Goal: Information Seeking & Learning: Learn about a topic

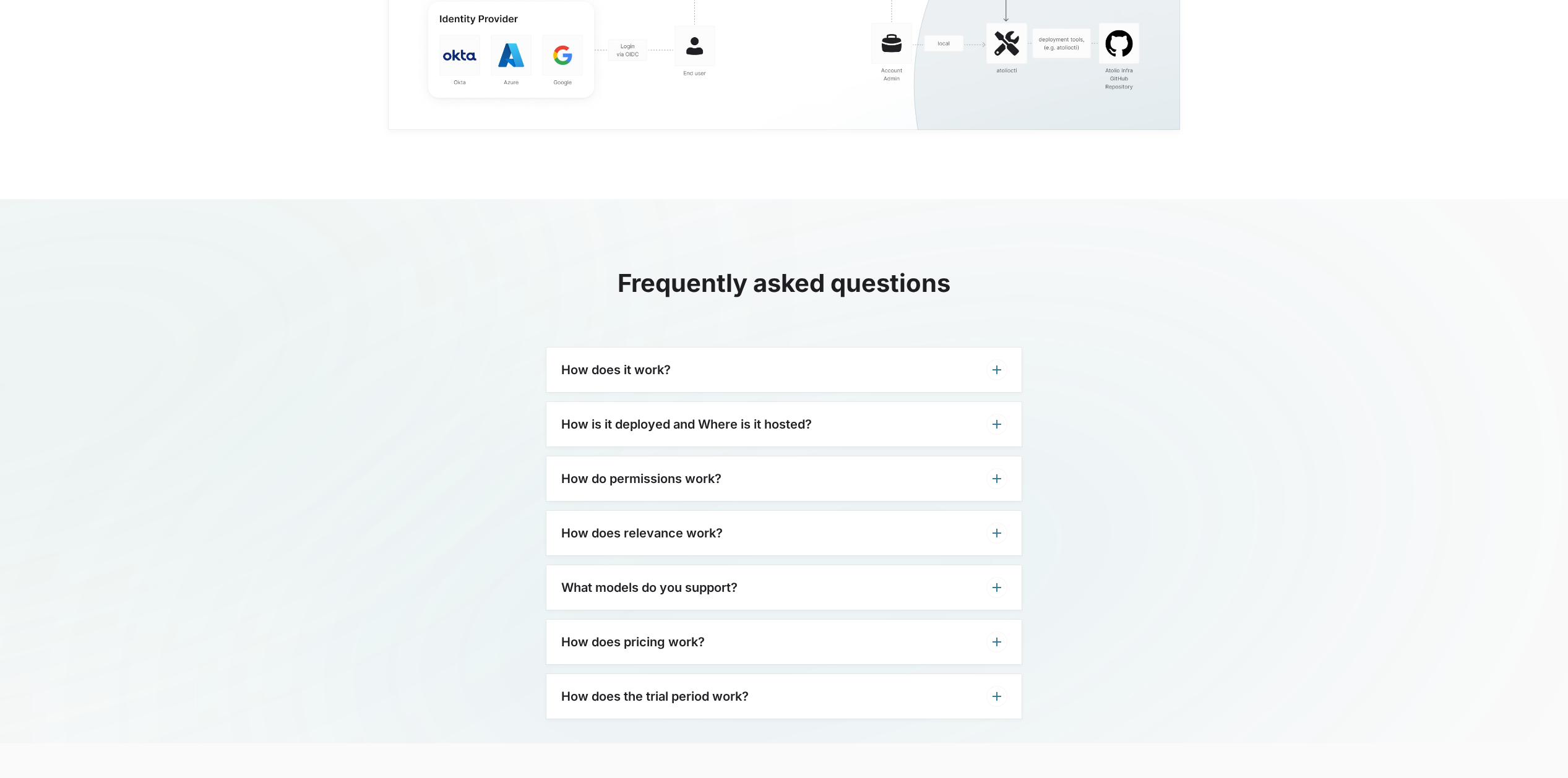
scroll to position [2826, 0]
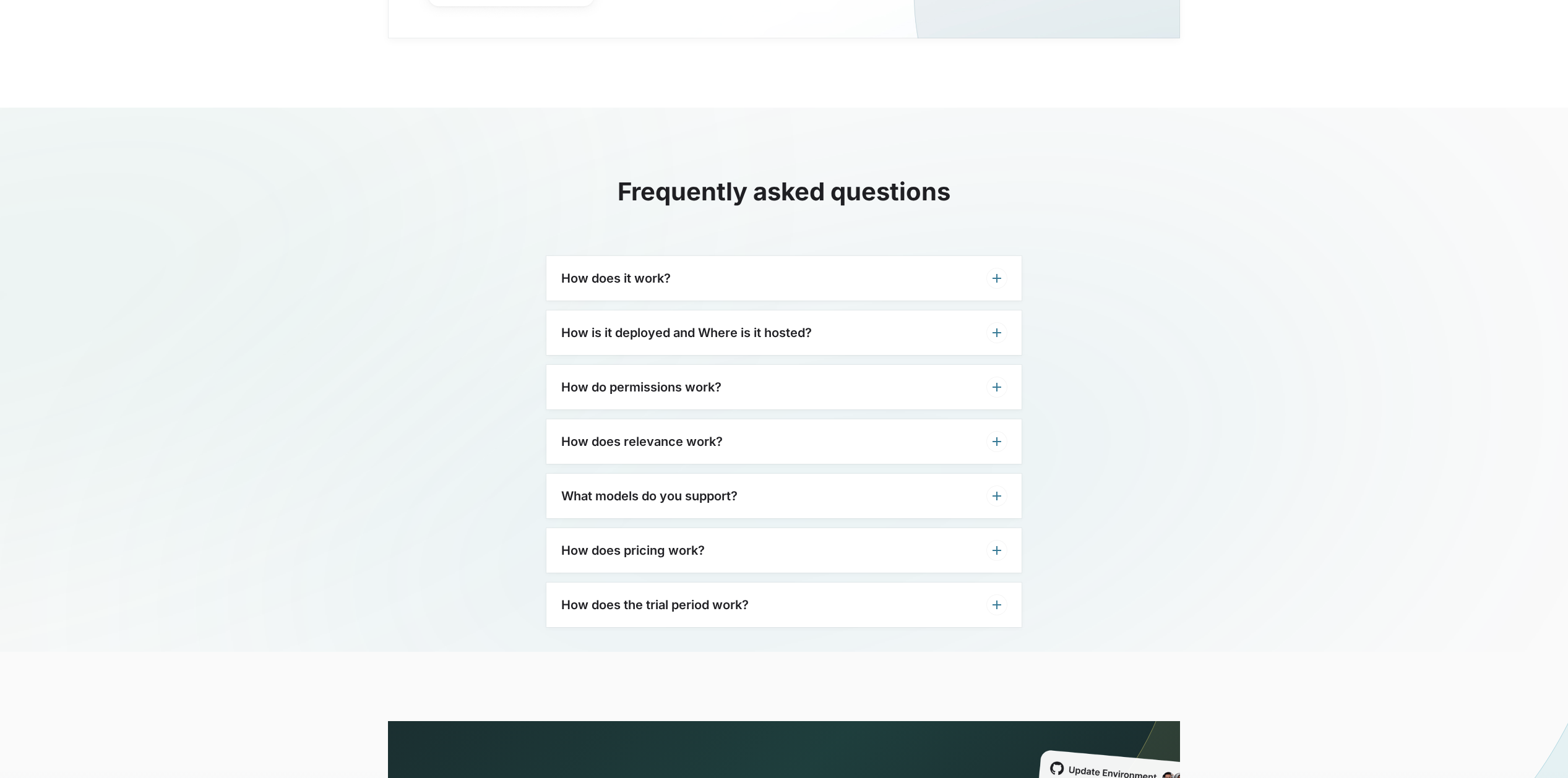
click at [707, 277] on div "How does it work?" at bounding box center [784, 278] width 475 height 45
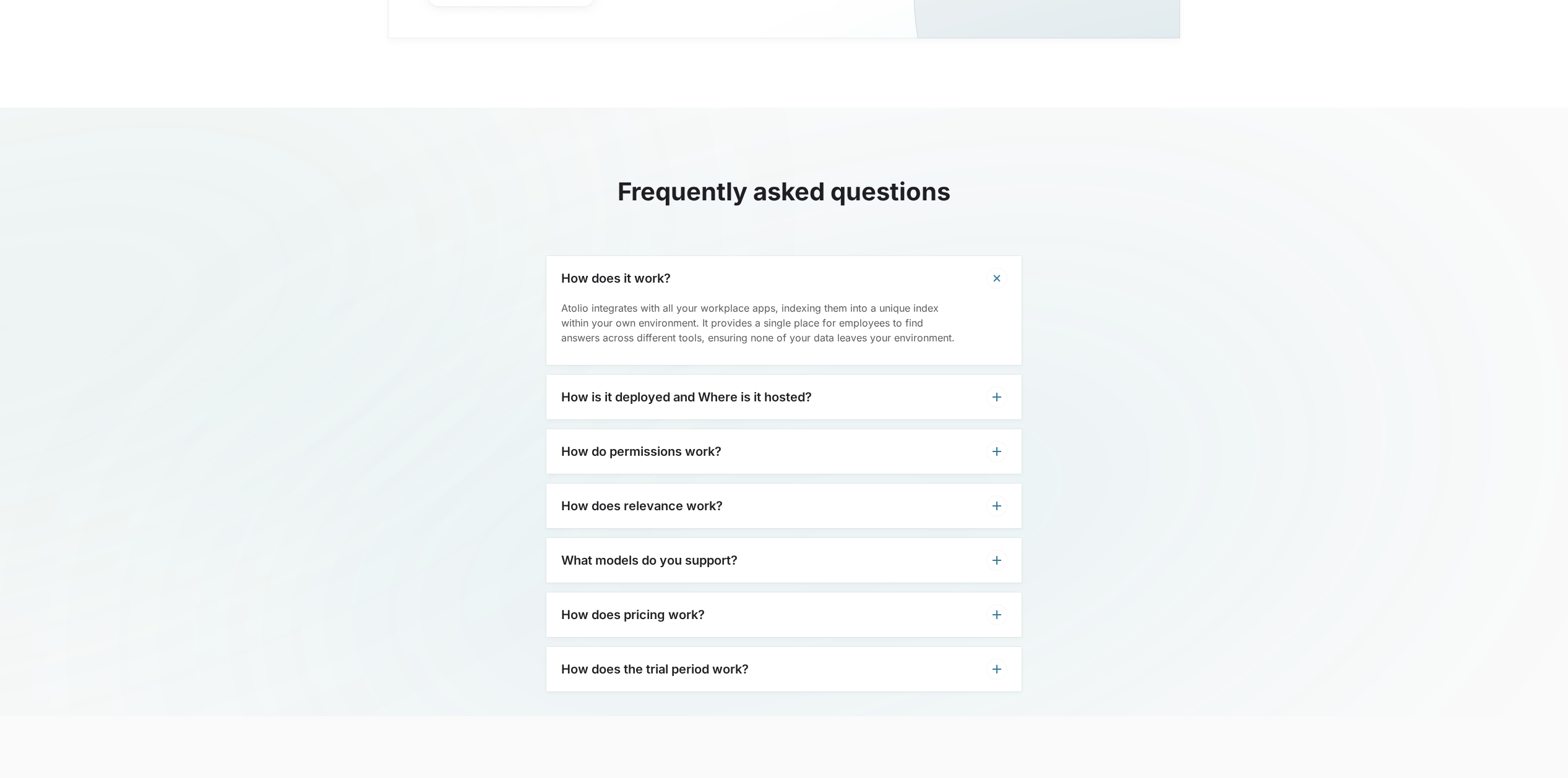
click at [726, 412] on div "How is it deployed and Where is it hosted?" at bounding box center [784, 397] width 475 height 45
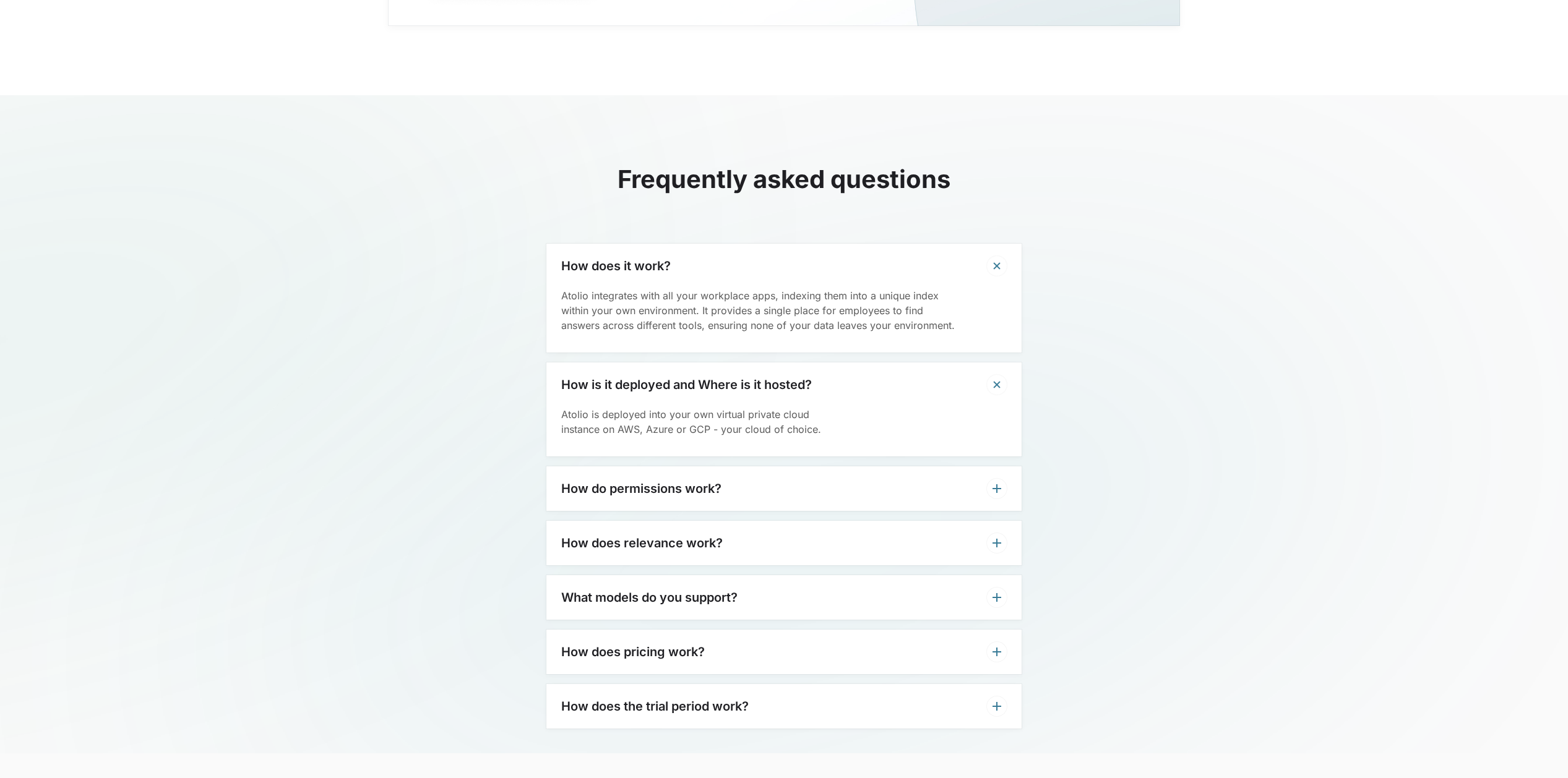
scroll to position [2955, 0]
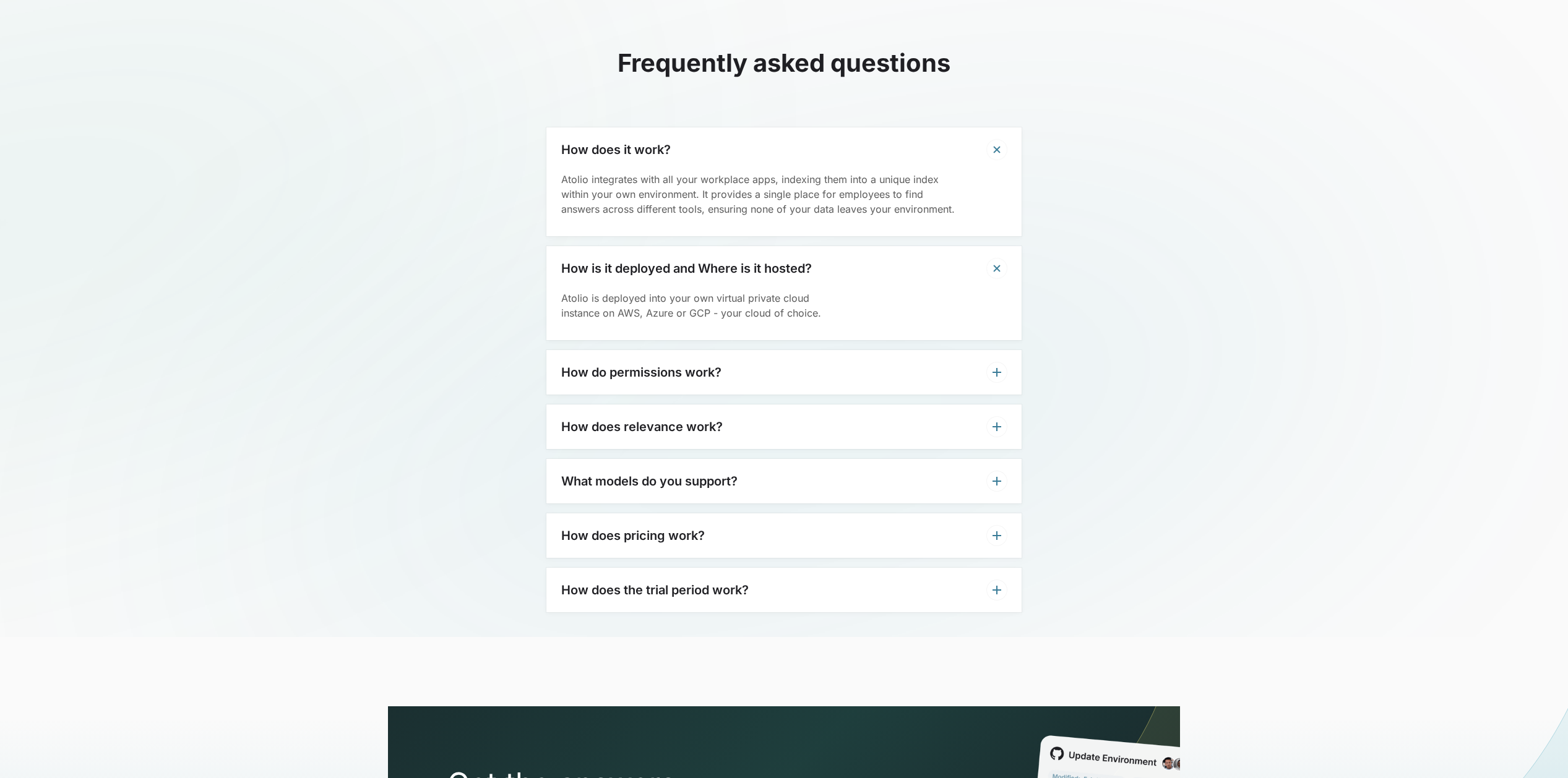
click at [730, 382] on div "How do permissions work?" at bounding box center [784, 372] width 475 height 45
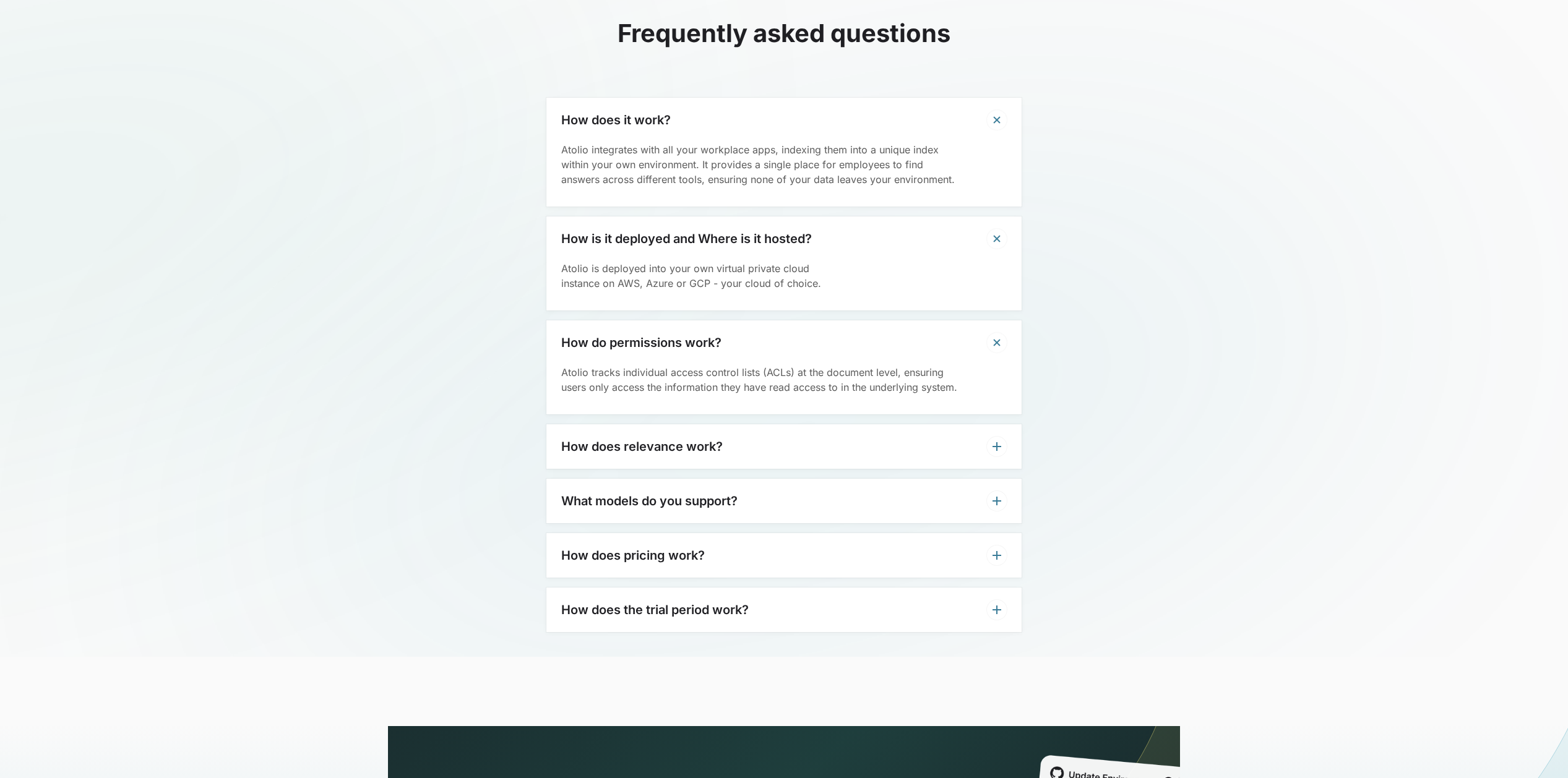
scroll to position [3003, 0]
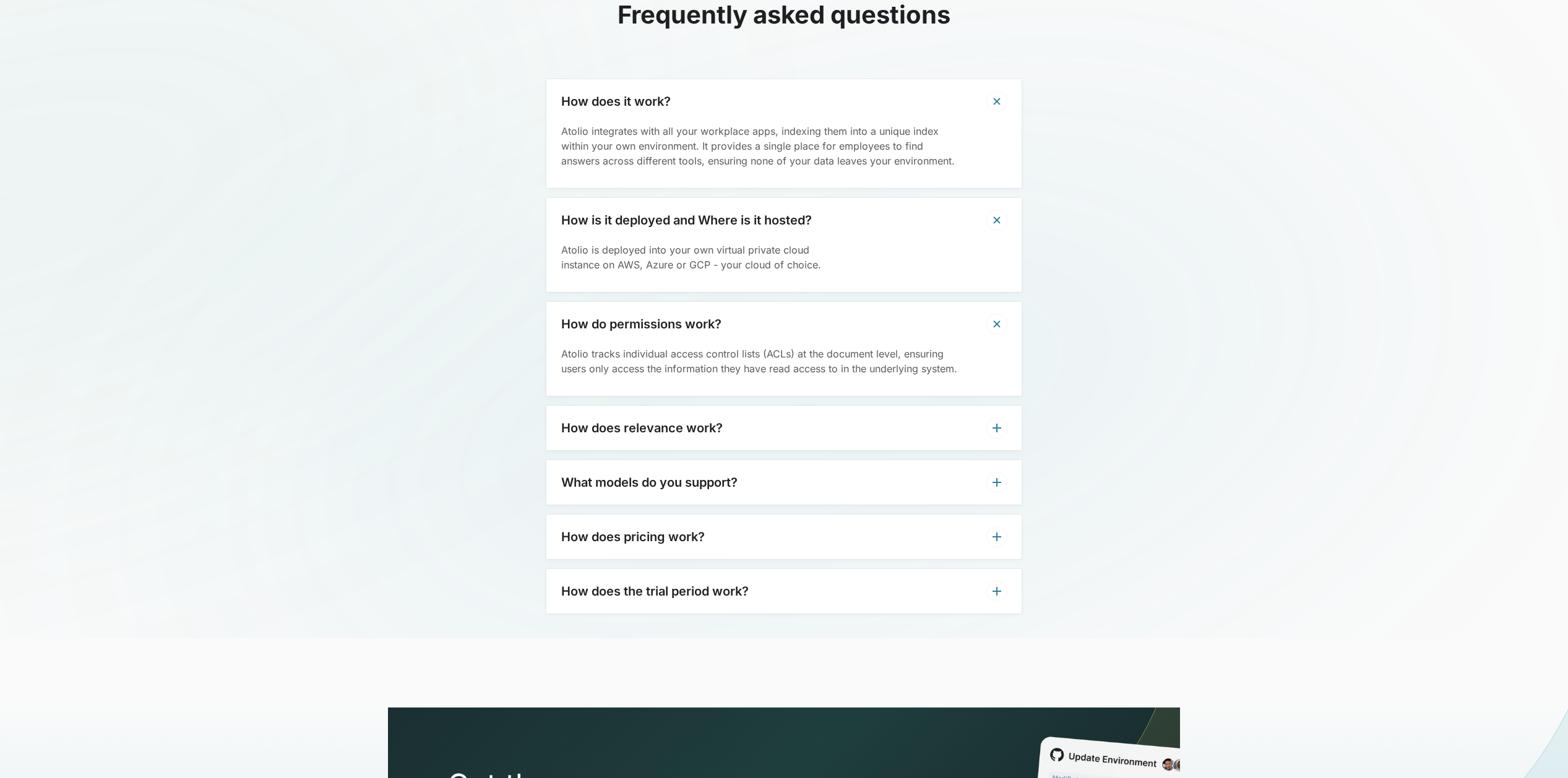
click at [727, 425] on div "How does relevance work?" at bounding box center [784, 428] width 475 height 45
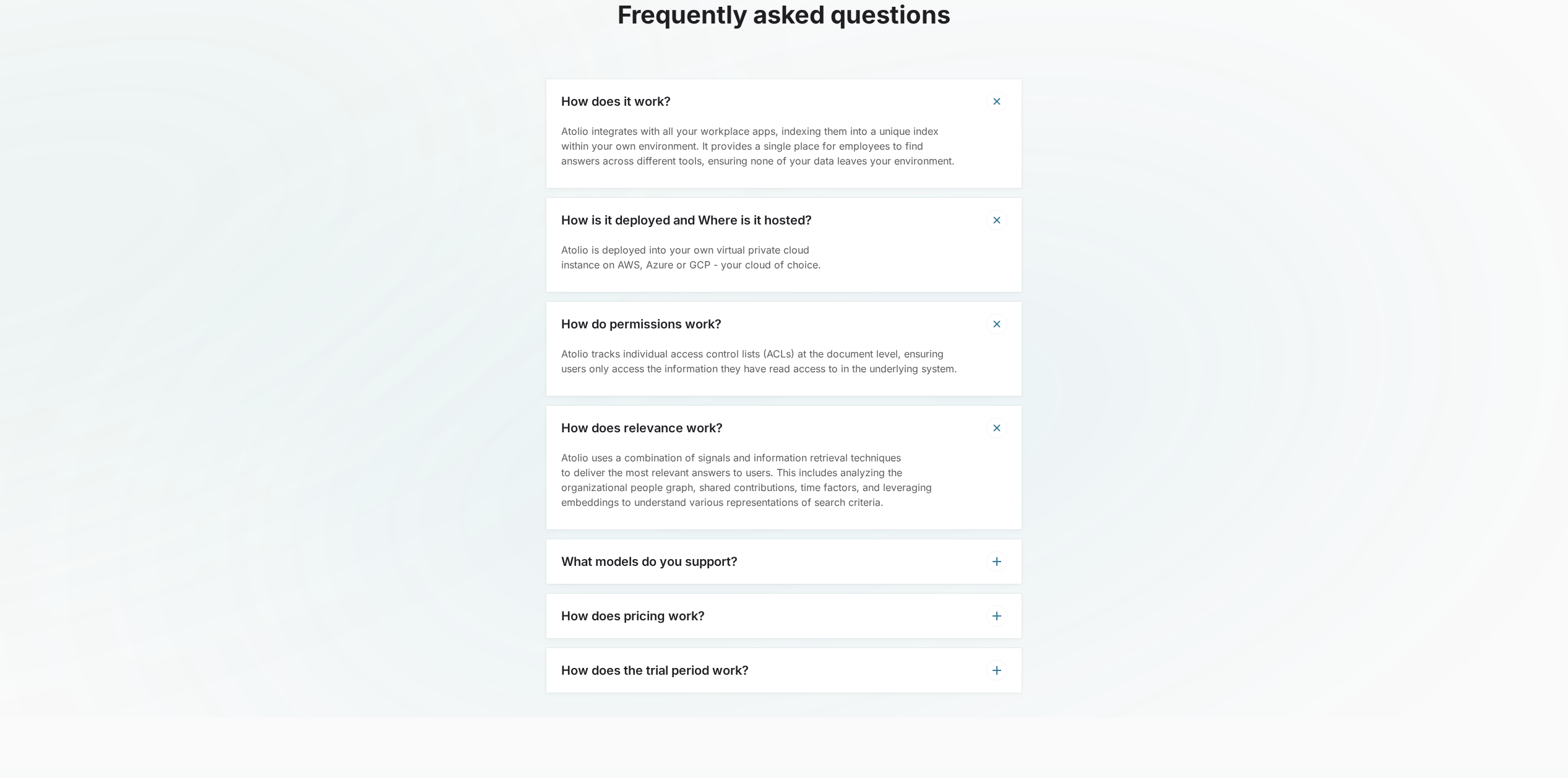
scroll to position [3204, 0]
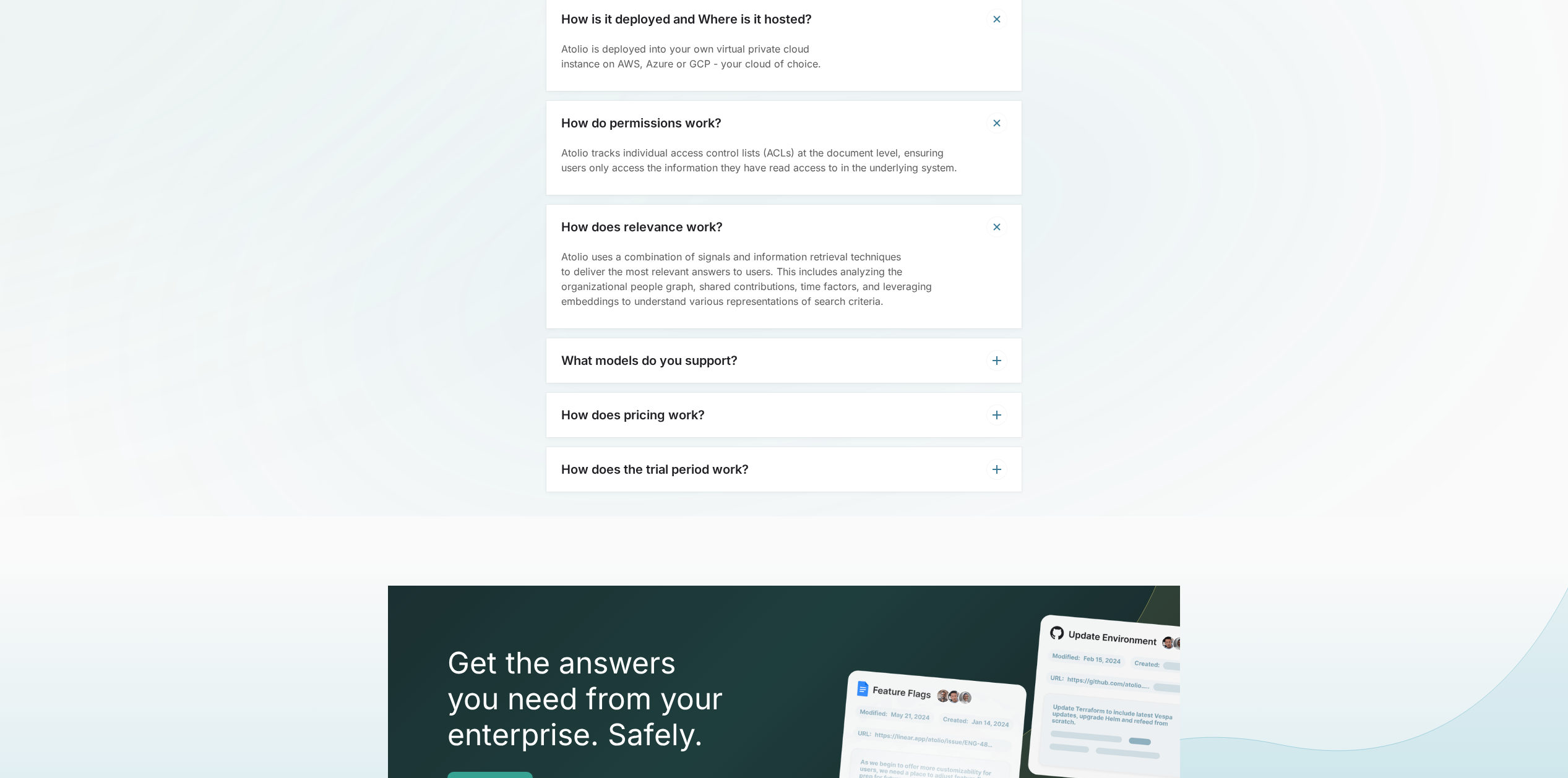
click at [788, 362] on div "What models do you support?" at bounding box center [784, 360] width 475 height 45
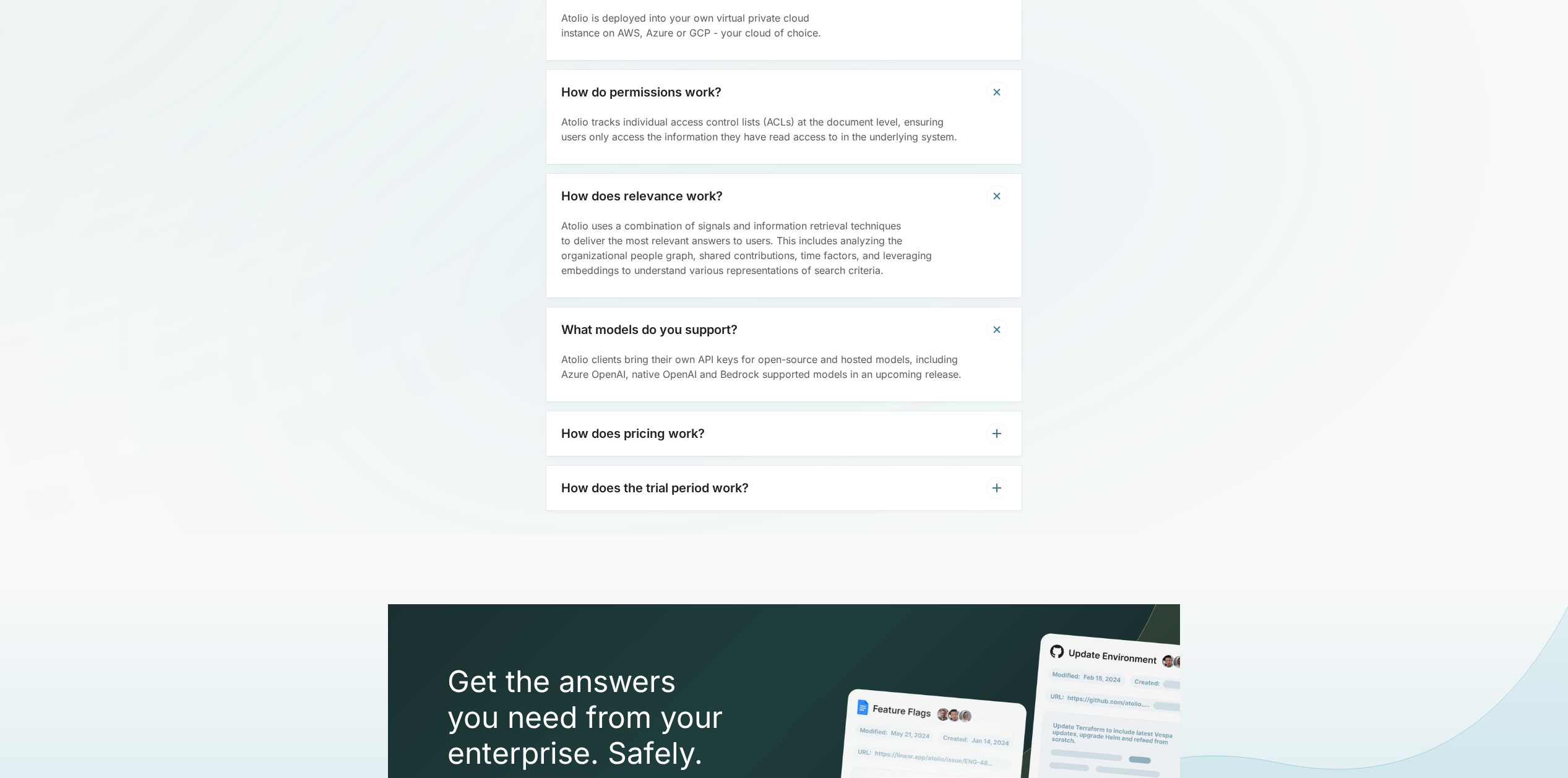
scroll to position [3274, 0]
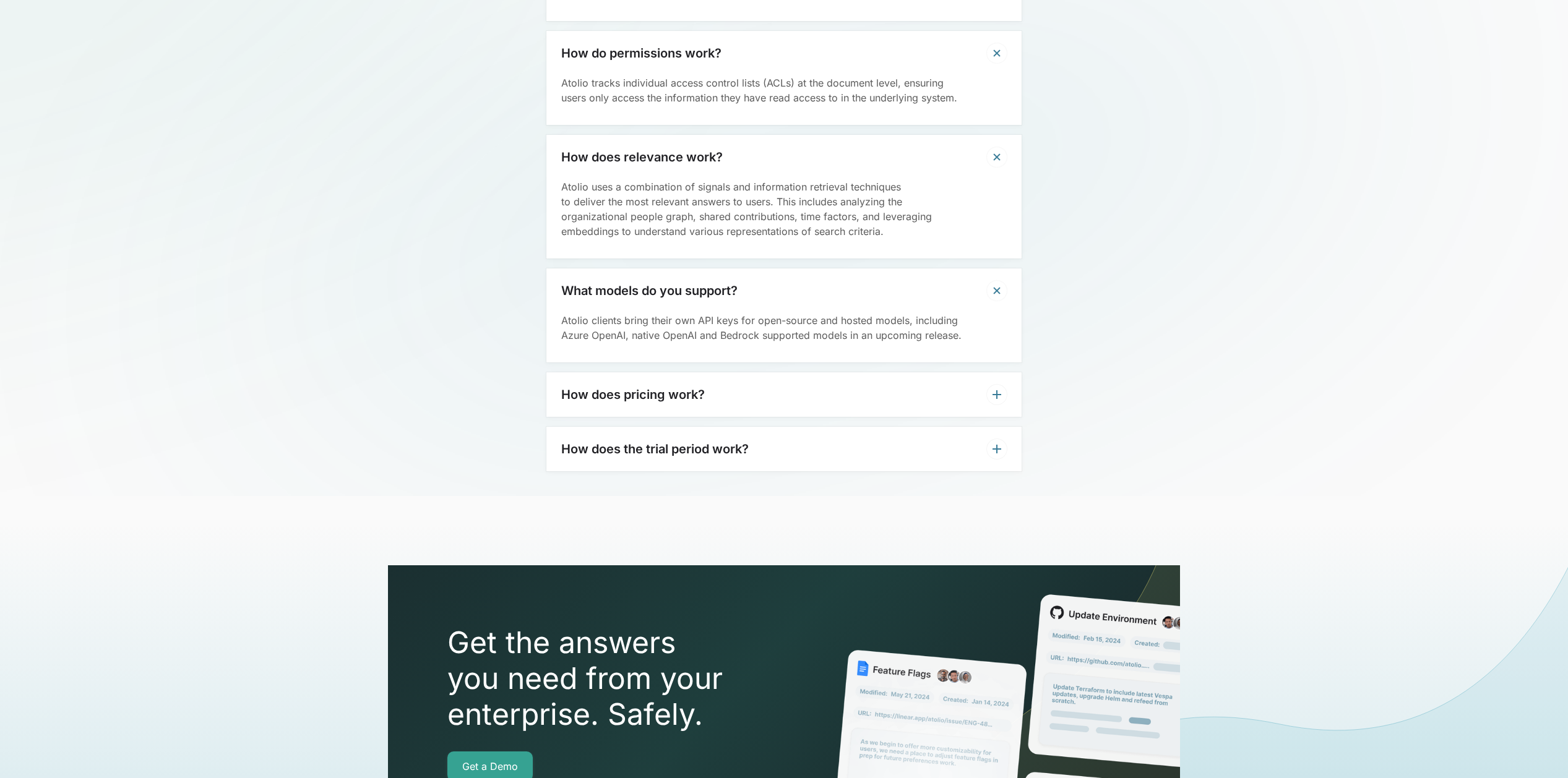
click at [789, 394] on div "How does pricing work?" at bounding box center [784, 394] width 475 height 45
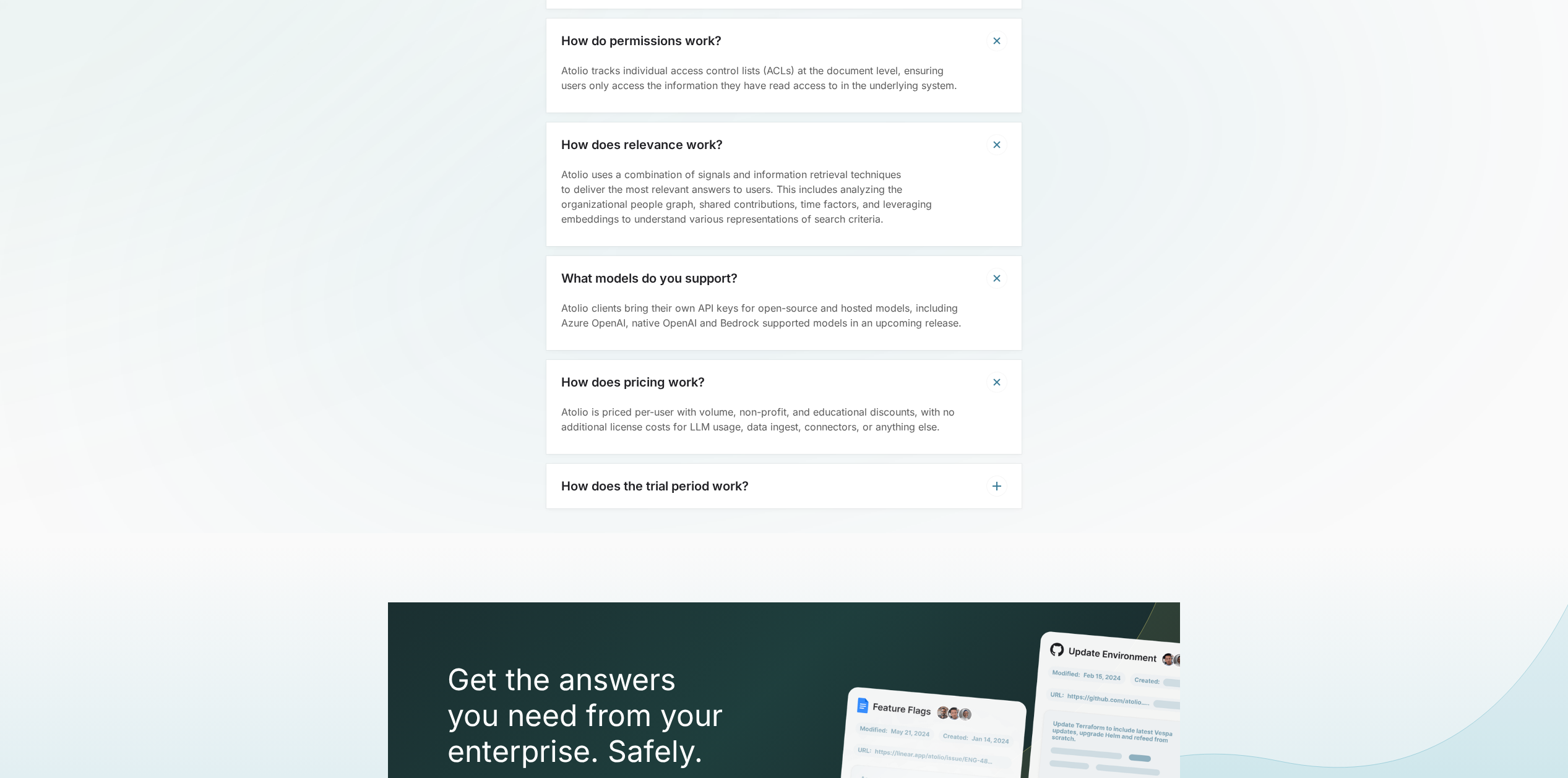
scroll to position [3321, 0]
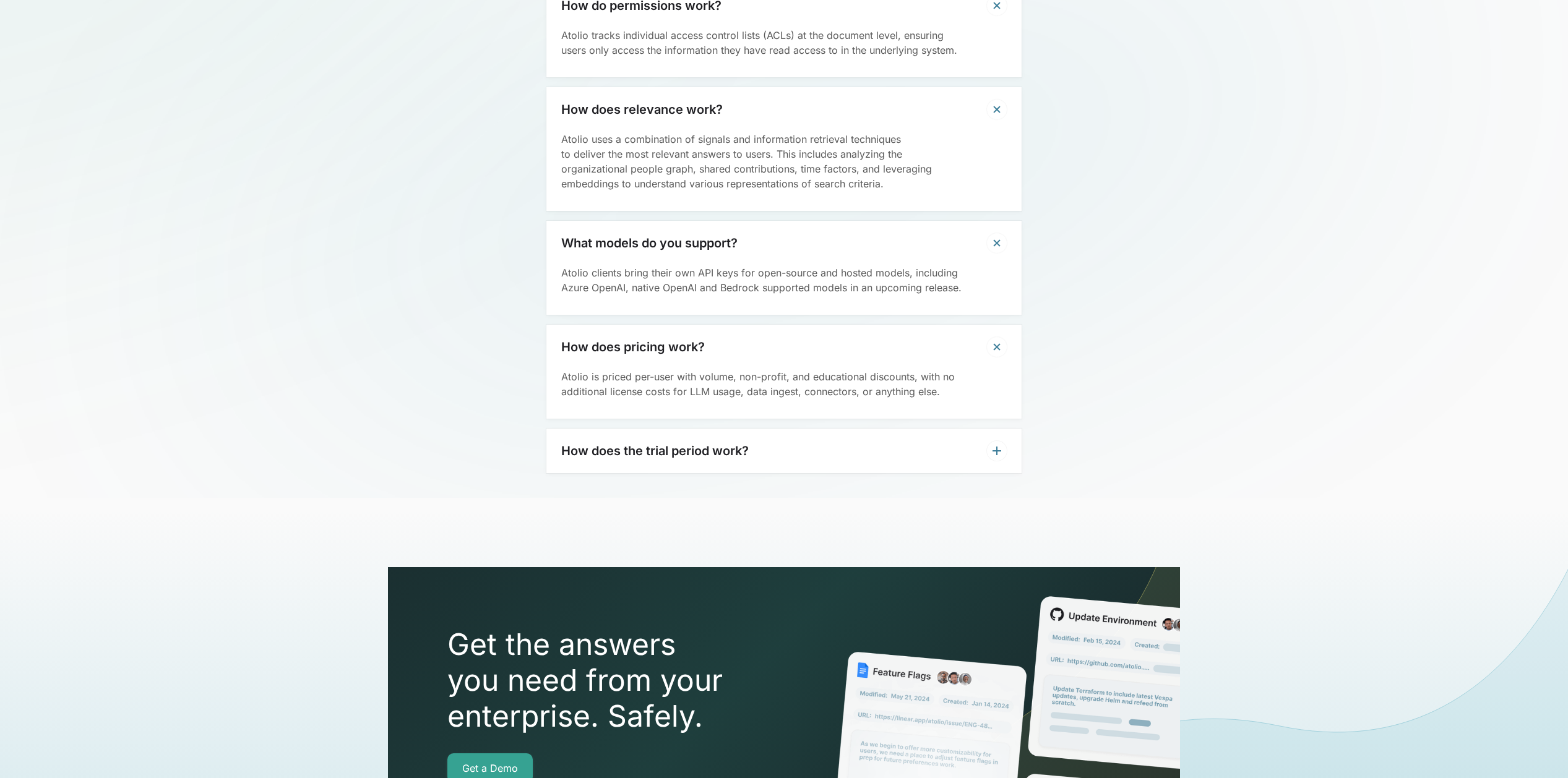
click at [765, 456] on div "How does the trial period work?" at bounding box center [784, 451] width 475 height 45
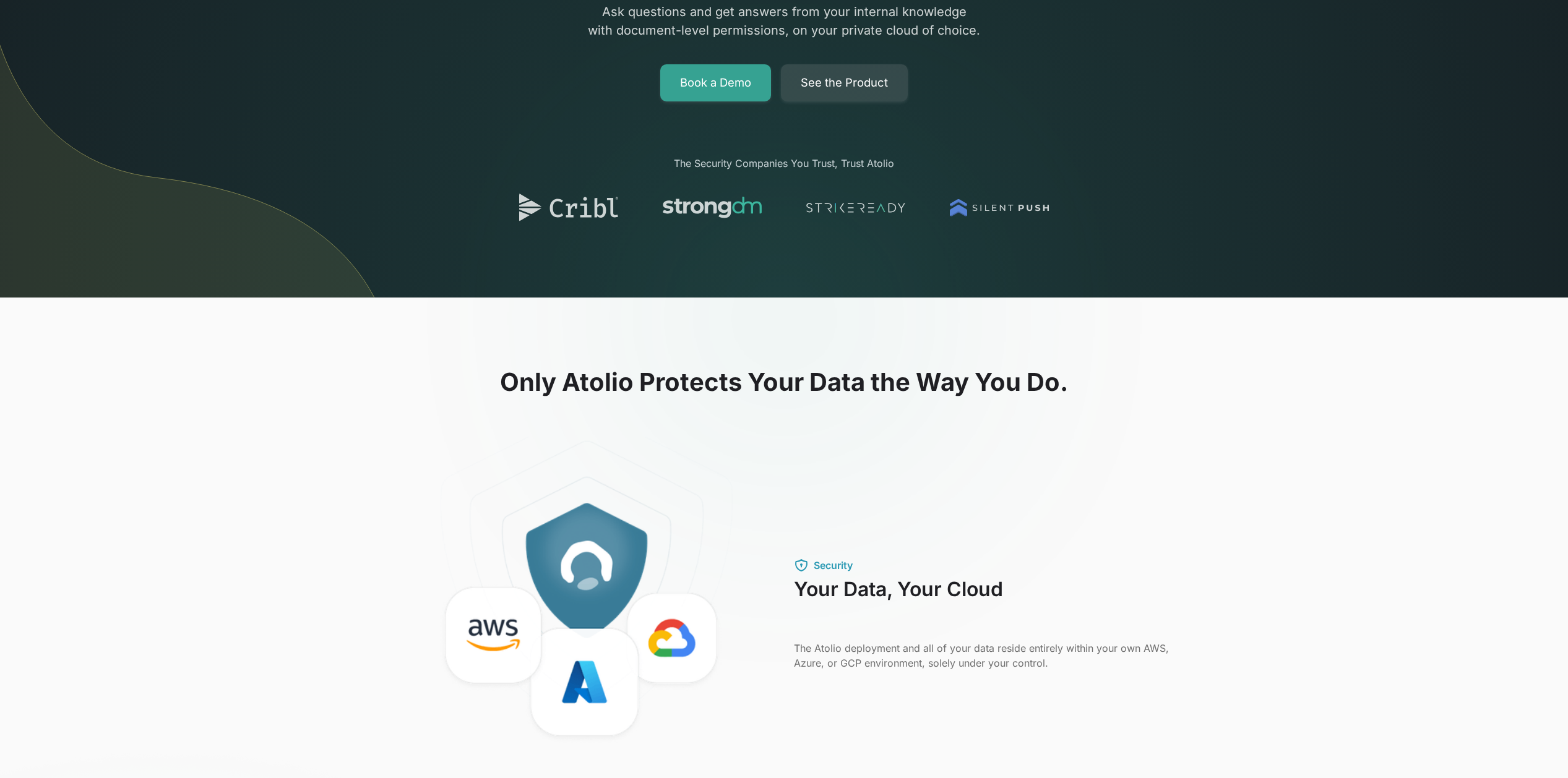
scroll to position [0, 0]
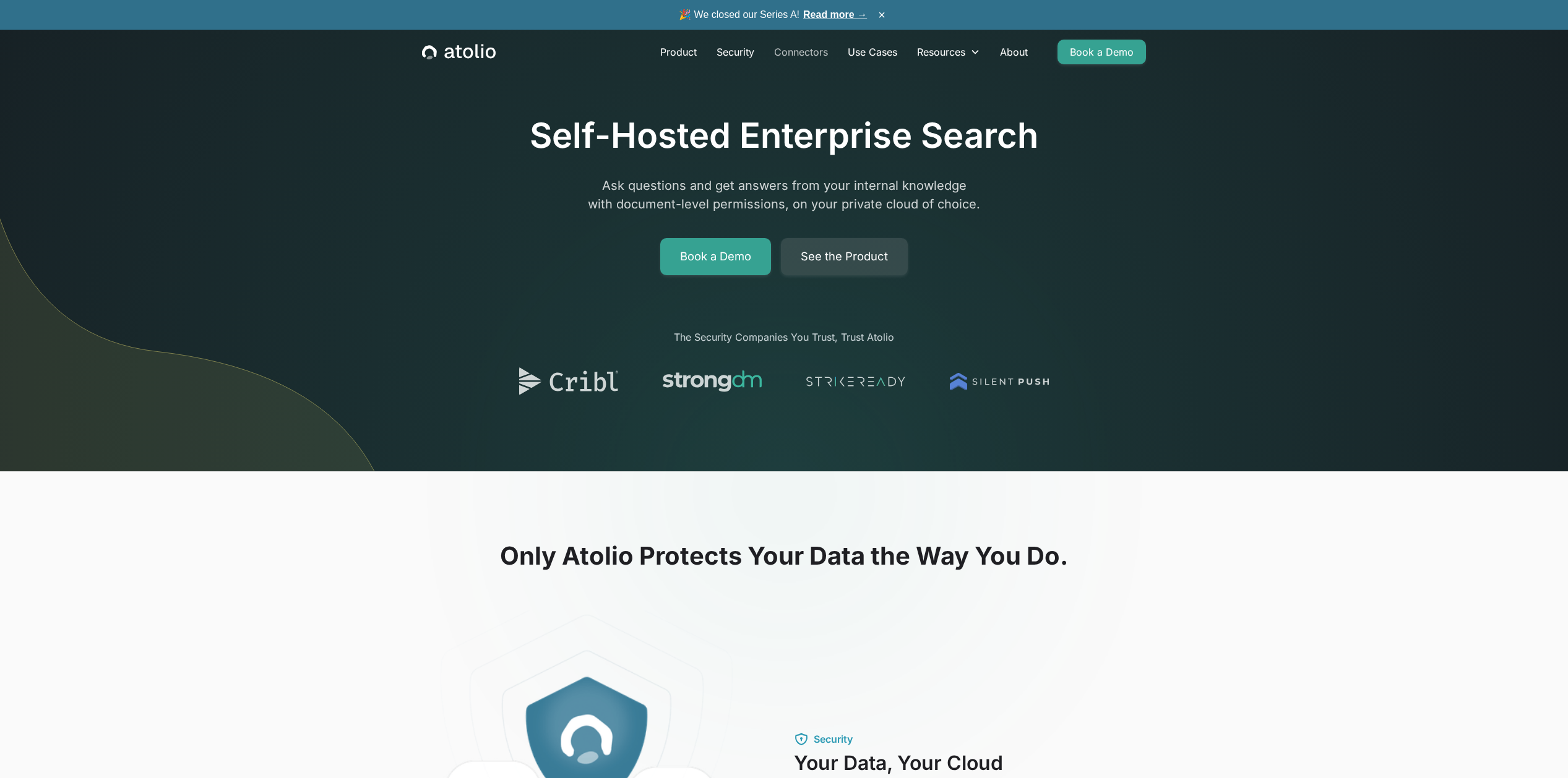
click at [786, 50] on link "Connectors" at bounding box center [801, 52] width 73 height 25
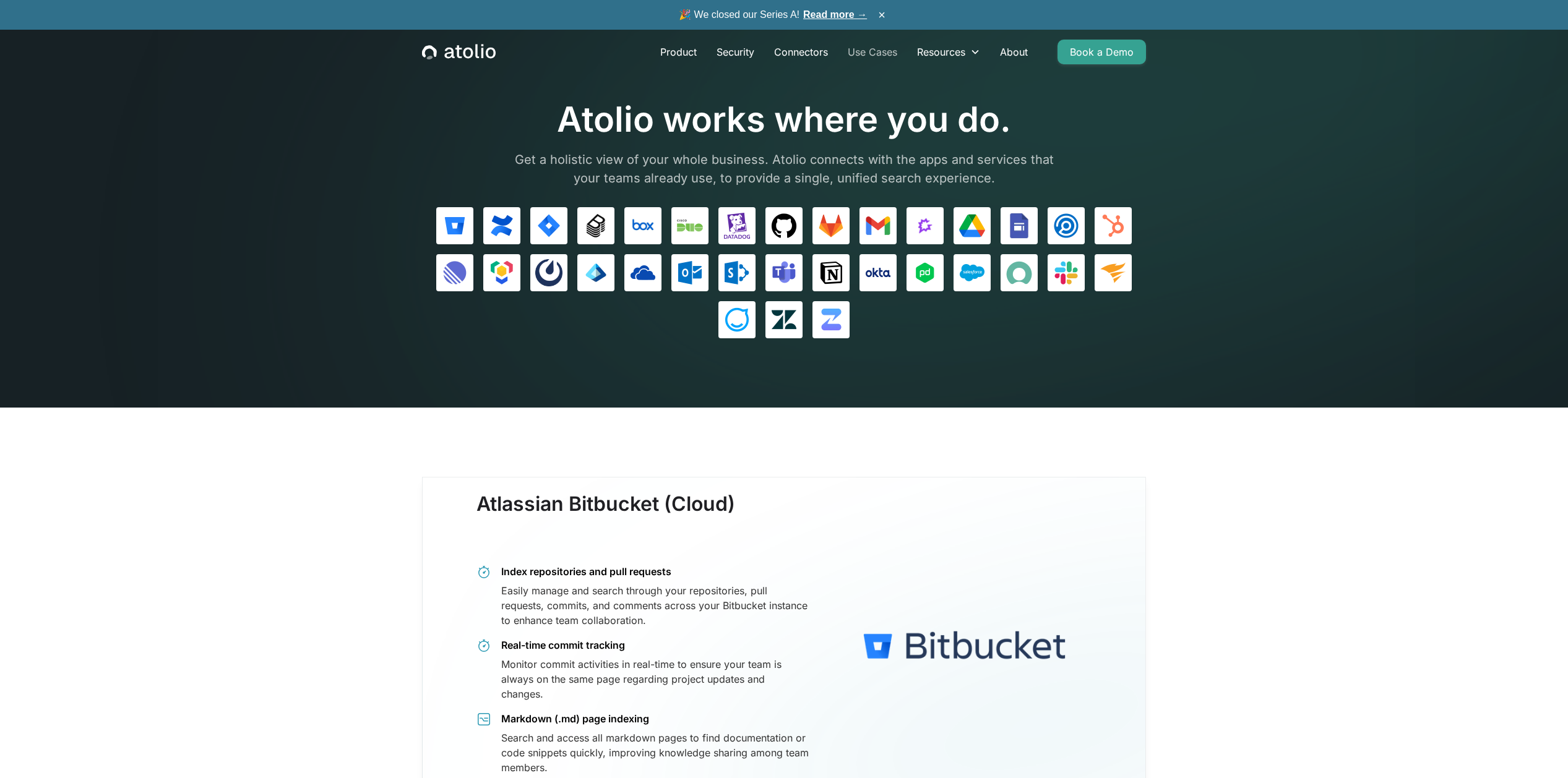
click at [867, 58] on link "Use Cases" at bounding box center [872, 52] width 70 height 25
